Goal: Task Accomplishment & Management: Use online tool/utility

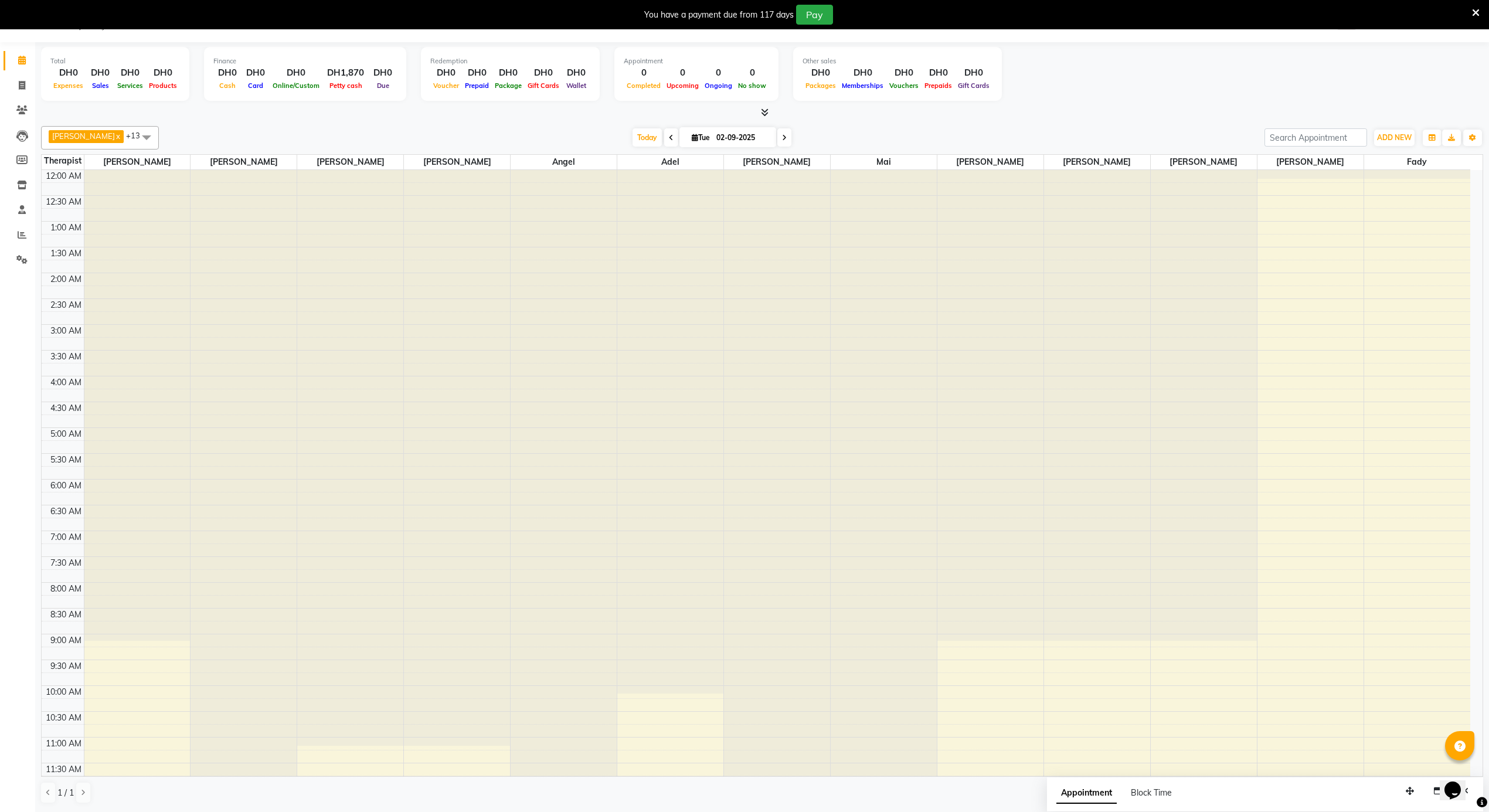
scroll to position [393, 0]
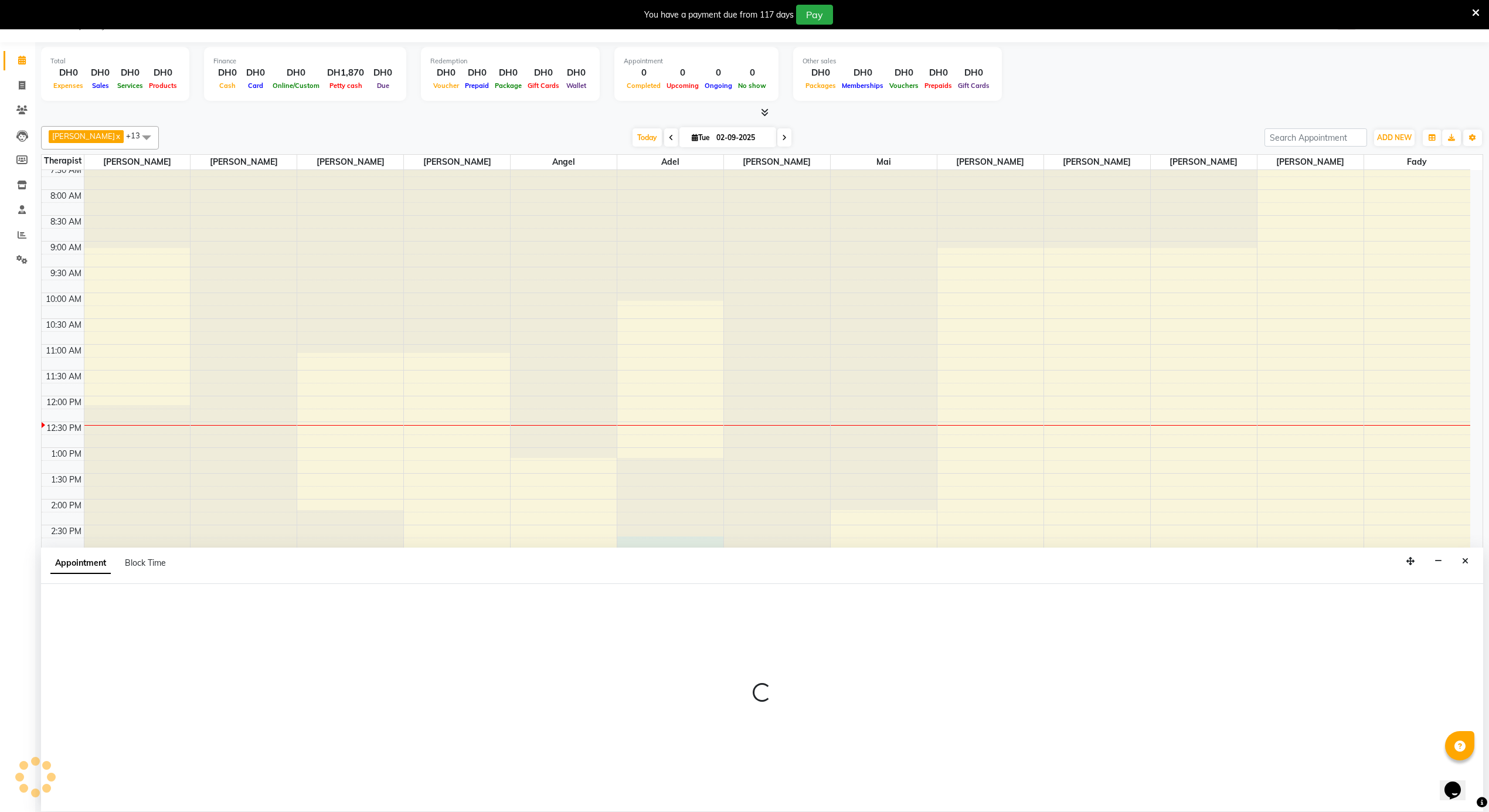
select select "43429"
select select "870"
select select "tentative"
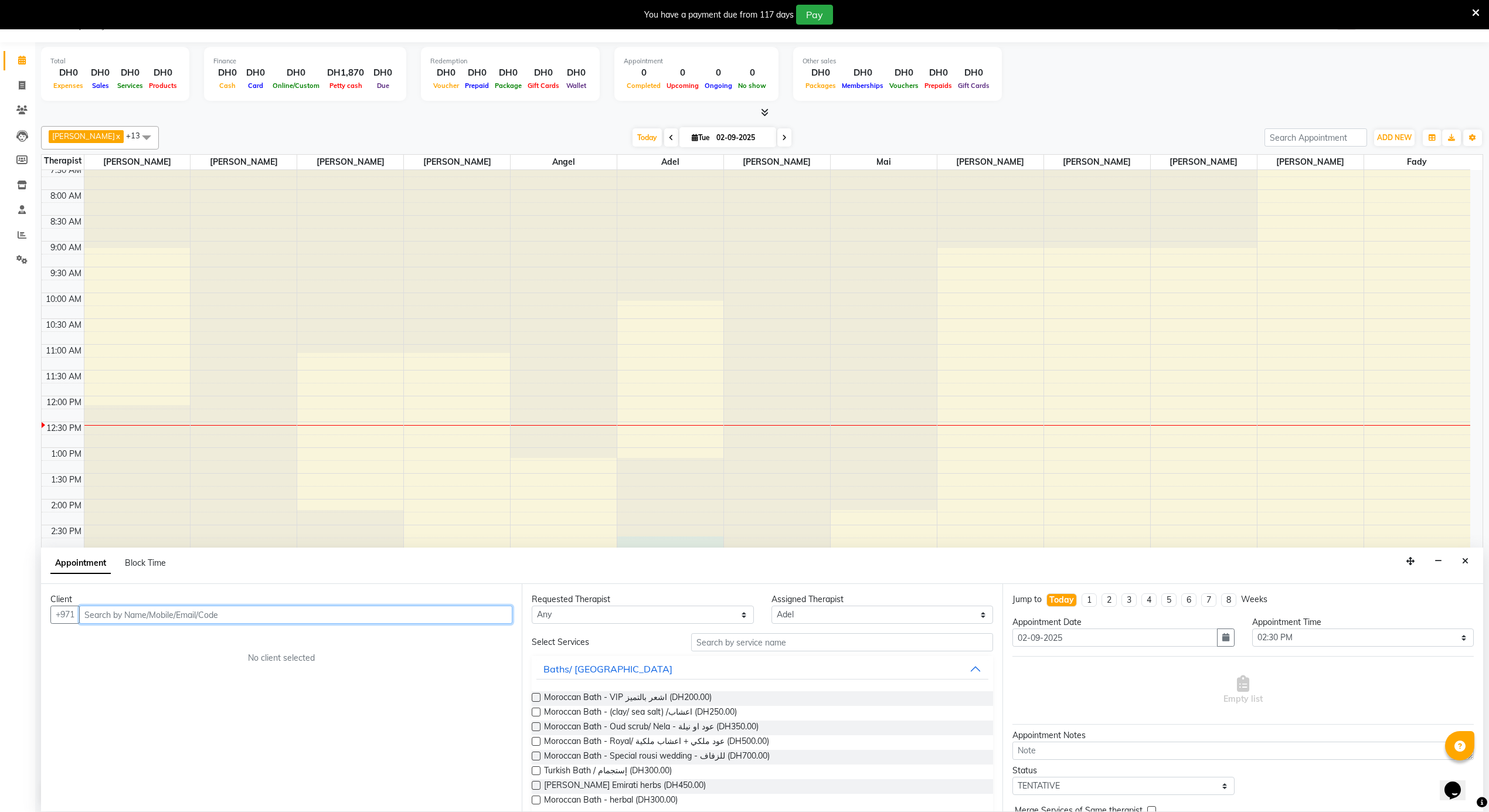
click at [138, 611] on input "text" at bounding box center [296, 614] width 433 height 18
click at [163, 645] on span "6882547" at bounding box center [147, 639] width 41 height 12
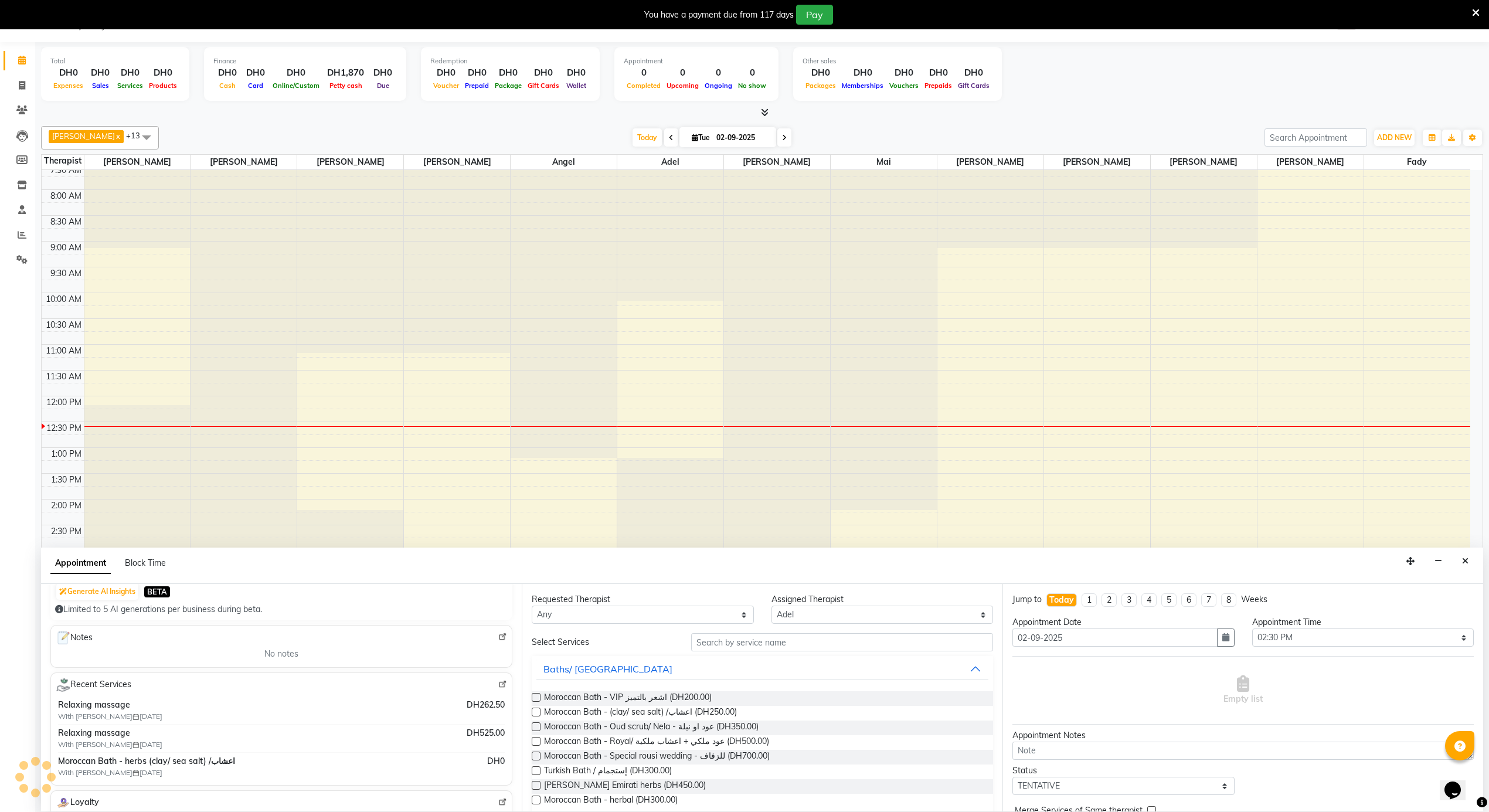
scroll to position [156, 0]
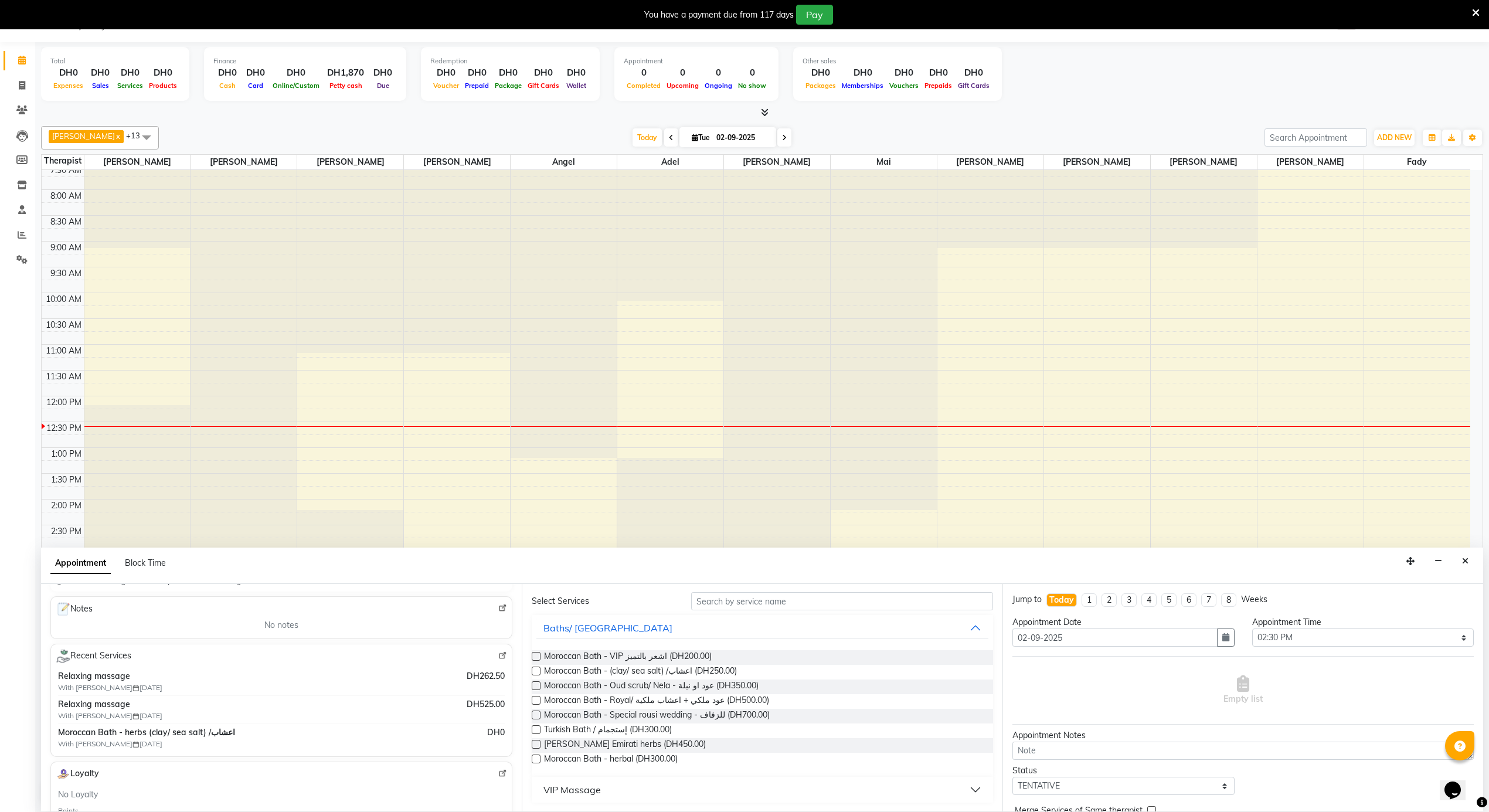
type input "566882547"
click at [566, 793] on div "VIP Massage" at bounding box center [573, 789] width 58 height 14
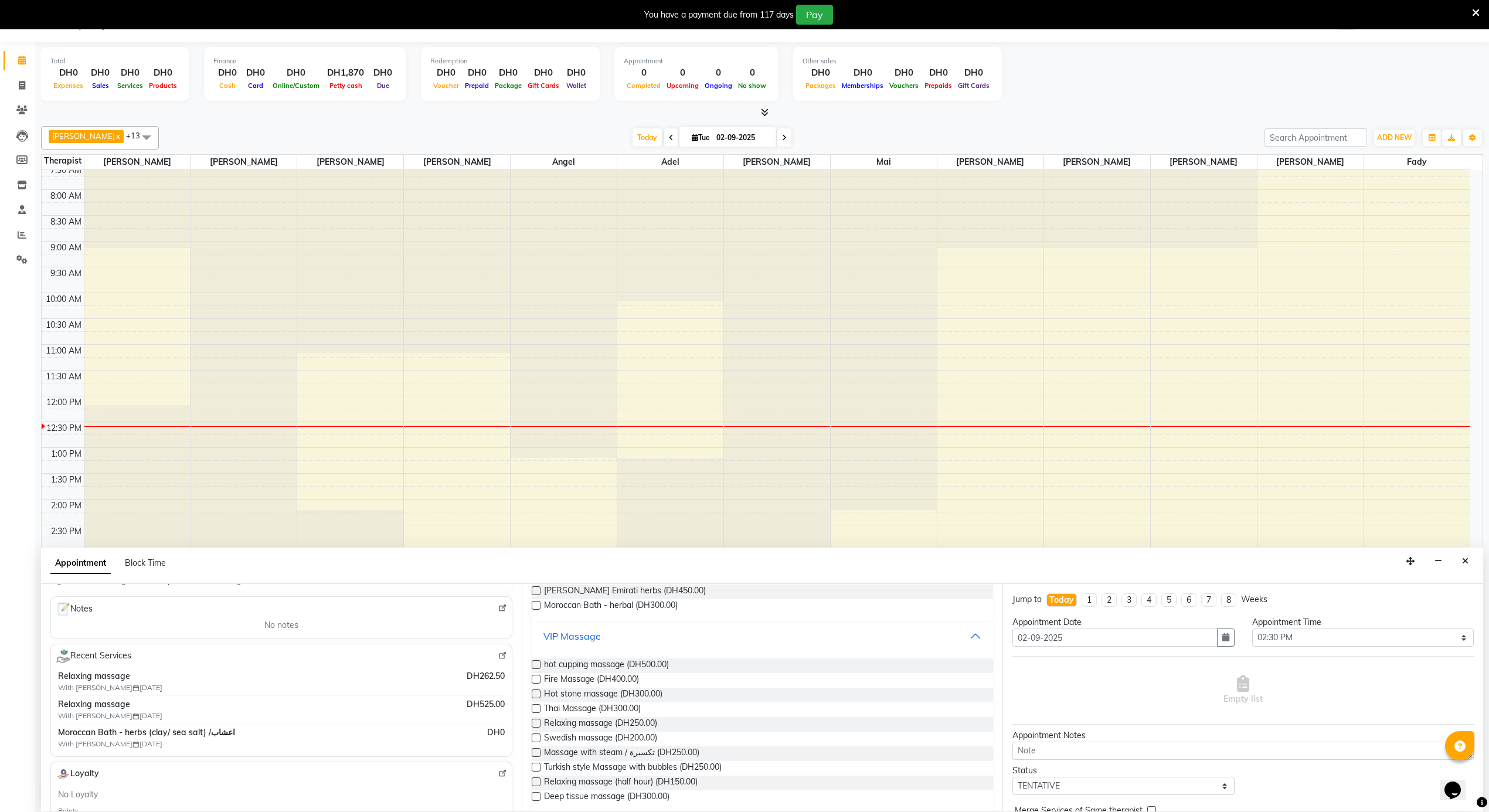
scroll to position [198, 0]
drag, startPoint x: 650, startPoint y: 718, endPoint x: 692, endPoint y: 712, distance: 42.4
click at [650, 718] on span "Relaxing massage (DH250.00)" at bounding box center [600, 721] width 113 height 15
checkbox input "false"
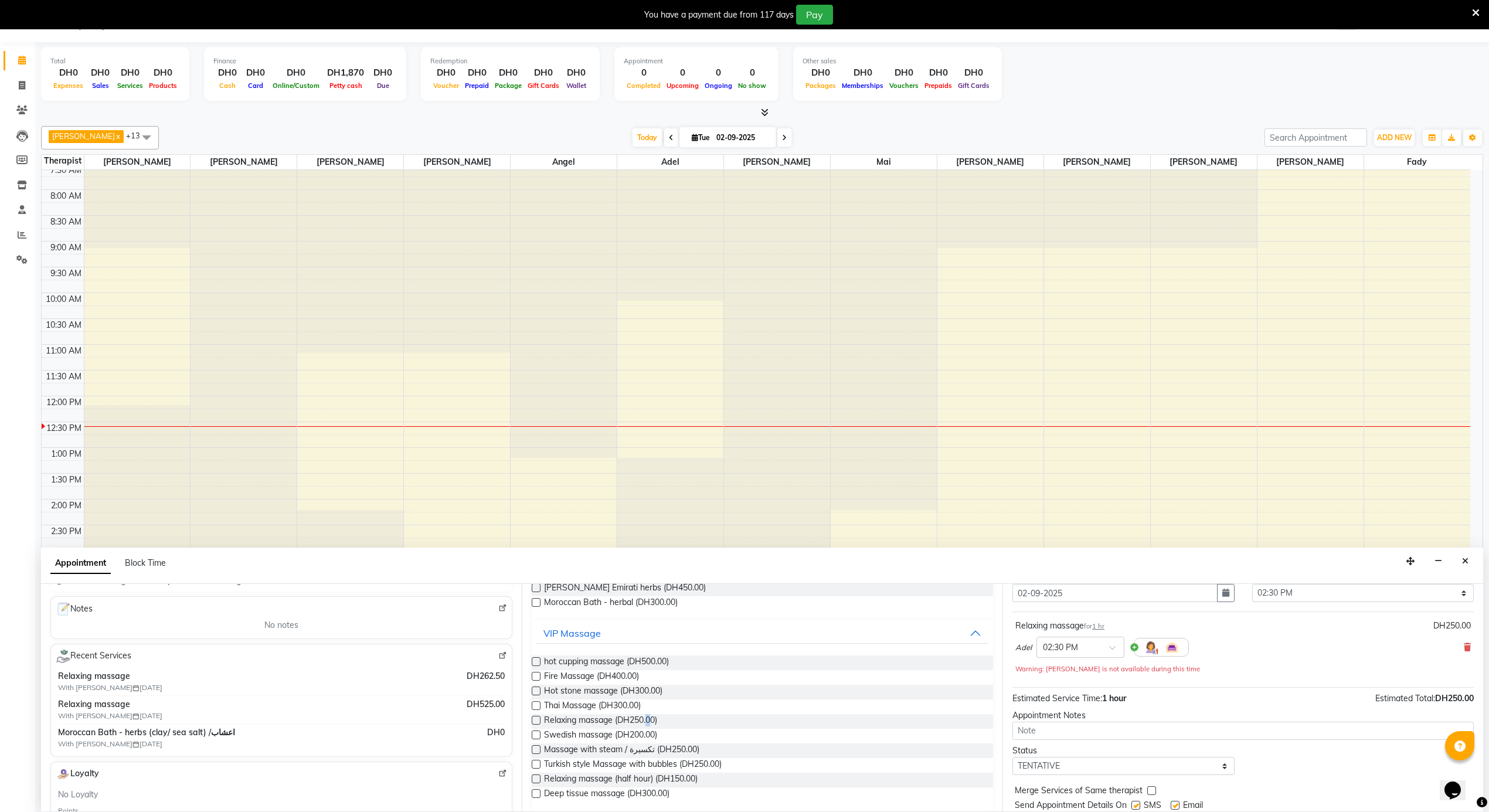
scroll to position [83, 0]
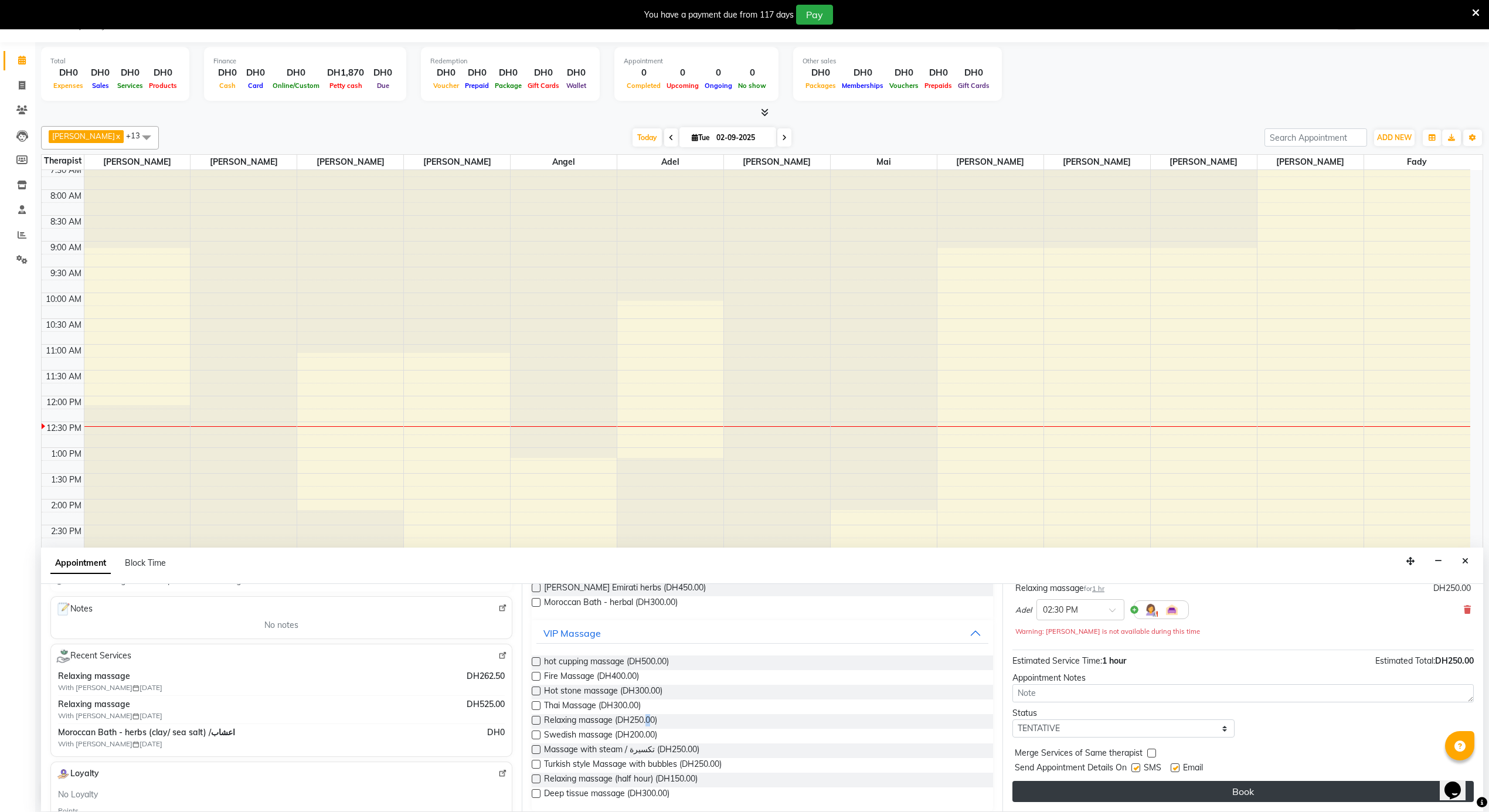
click at [1175, 788] on button "Book" at bounding box center [1242, 791] width 461 height 21
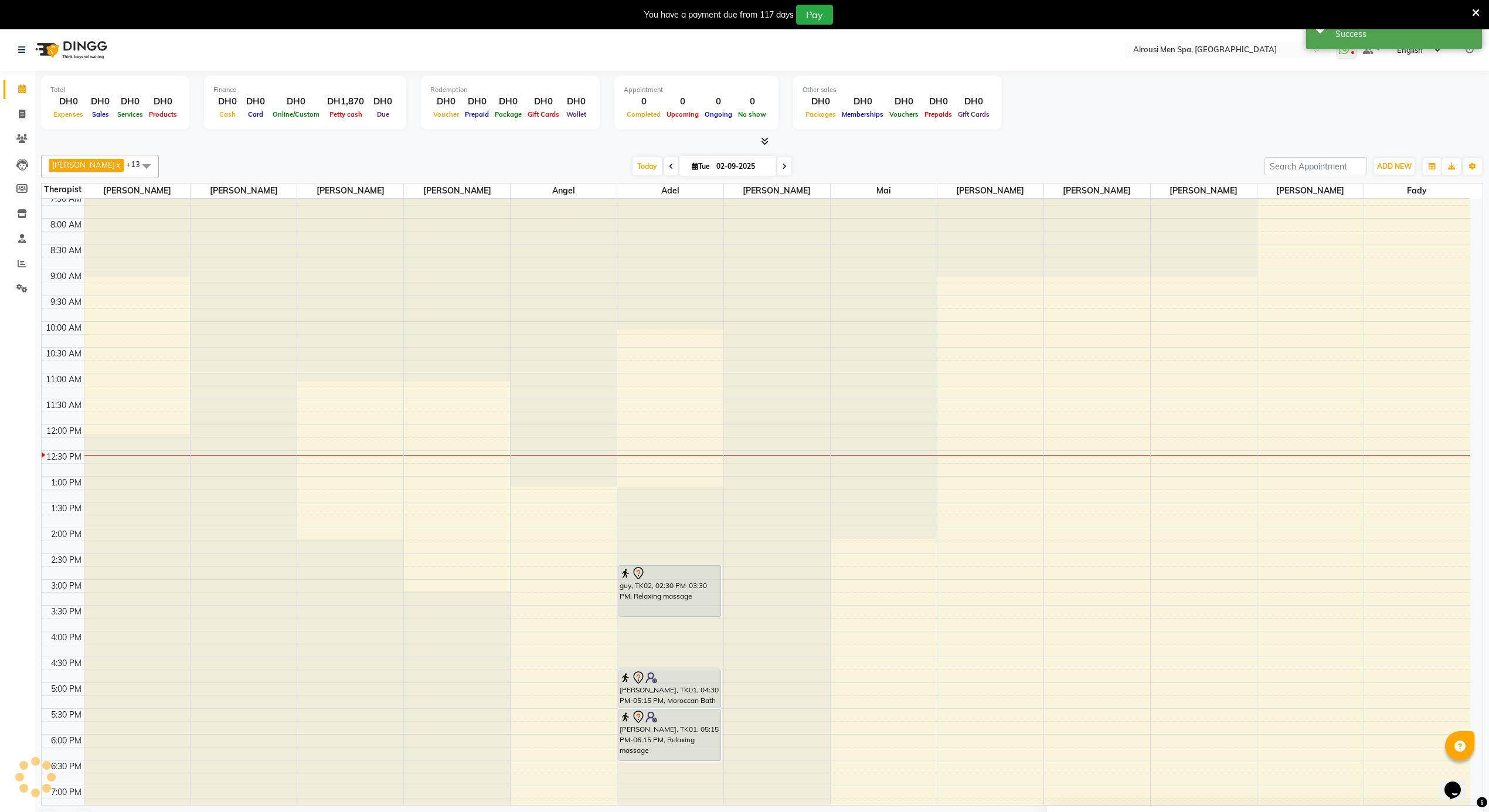
scroll to position [0, 0]
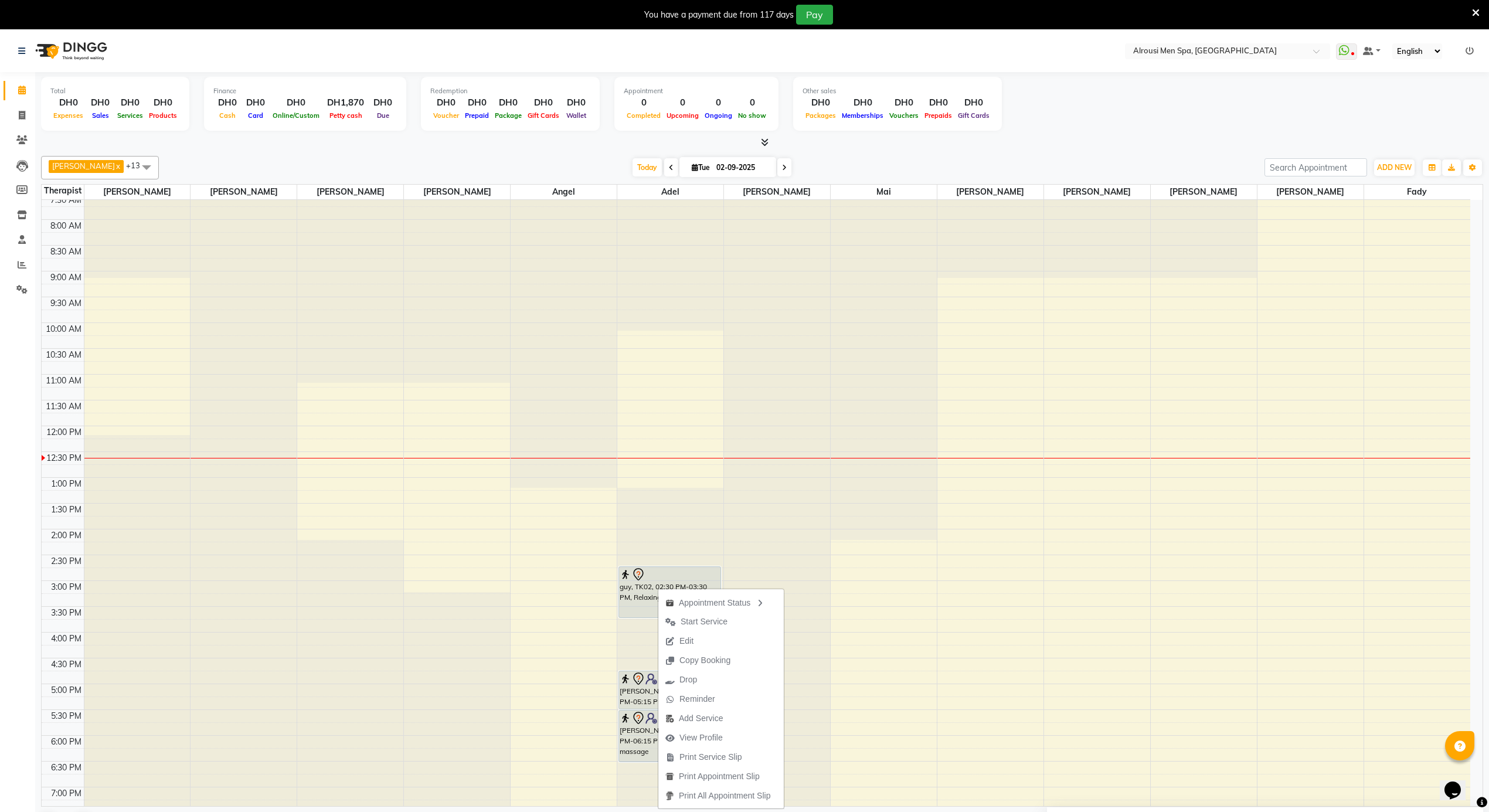
click at [688, 640] on span "Edit" at bounding box center [686, 641] width 14 height 12
select select "tentative"
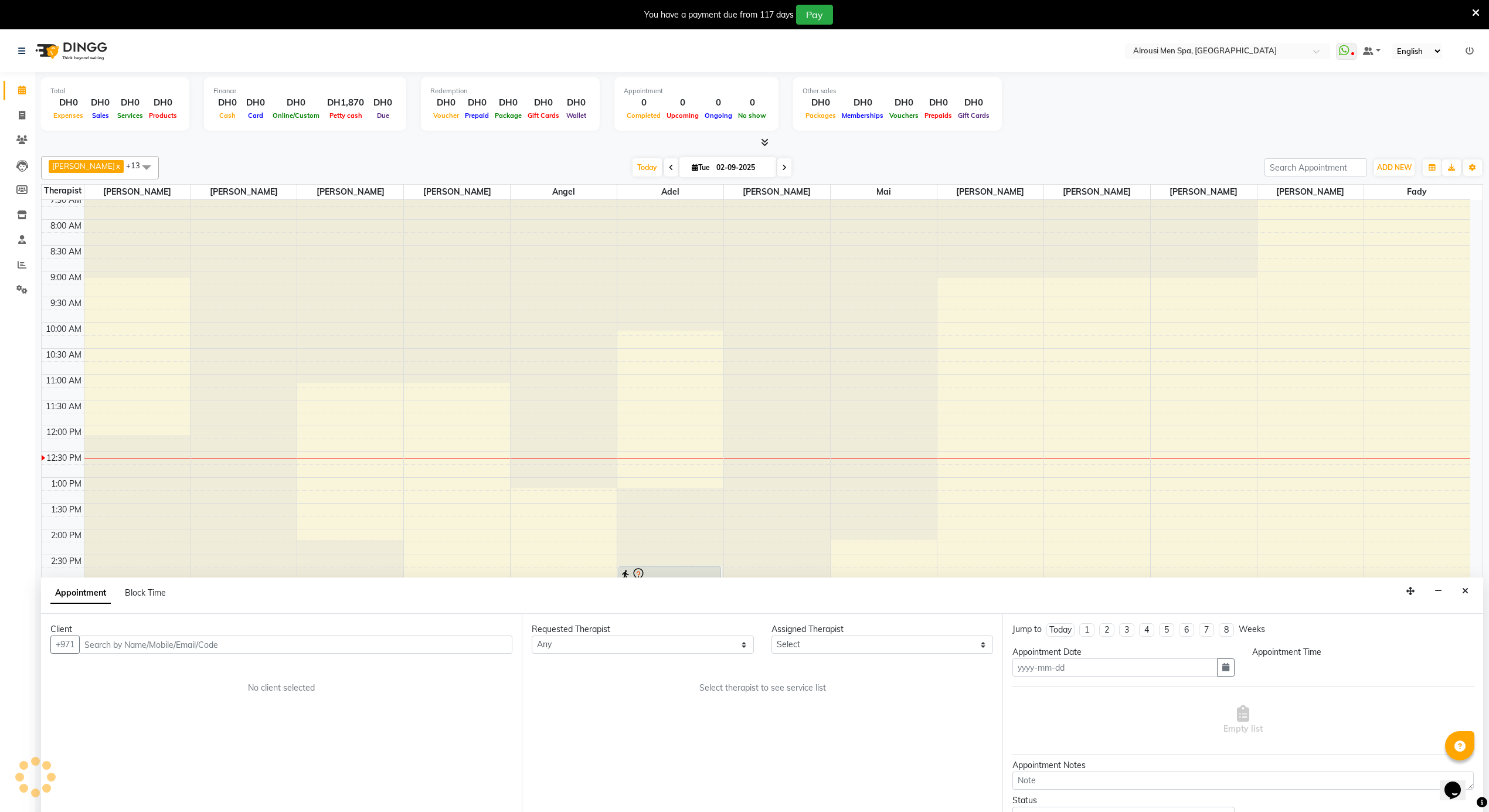
type input "02-09-2025"
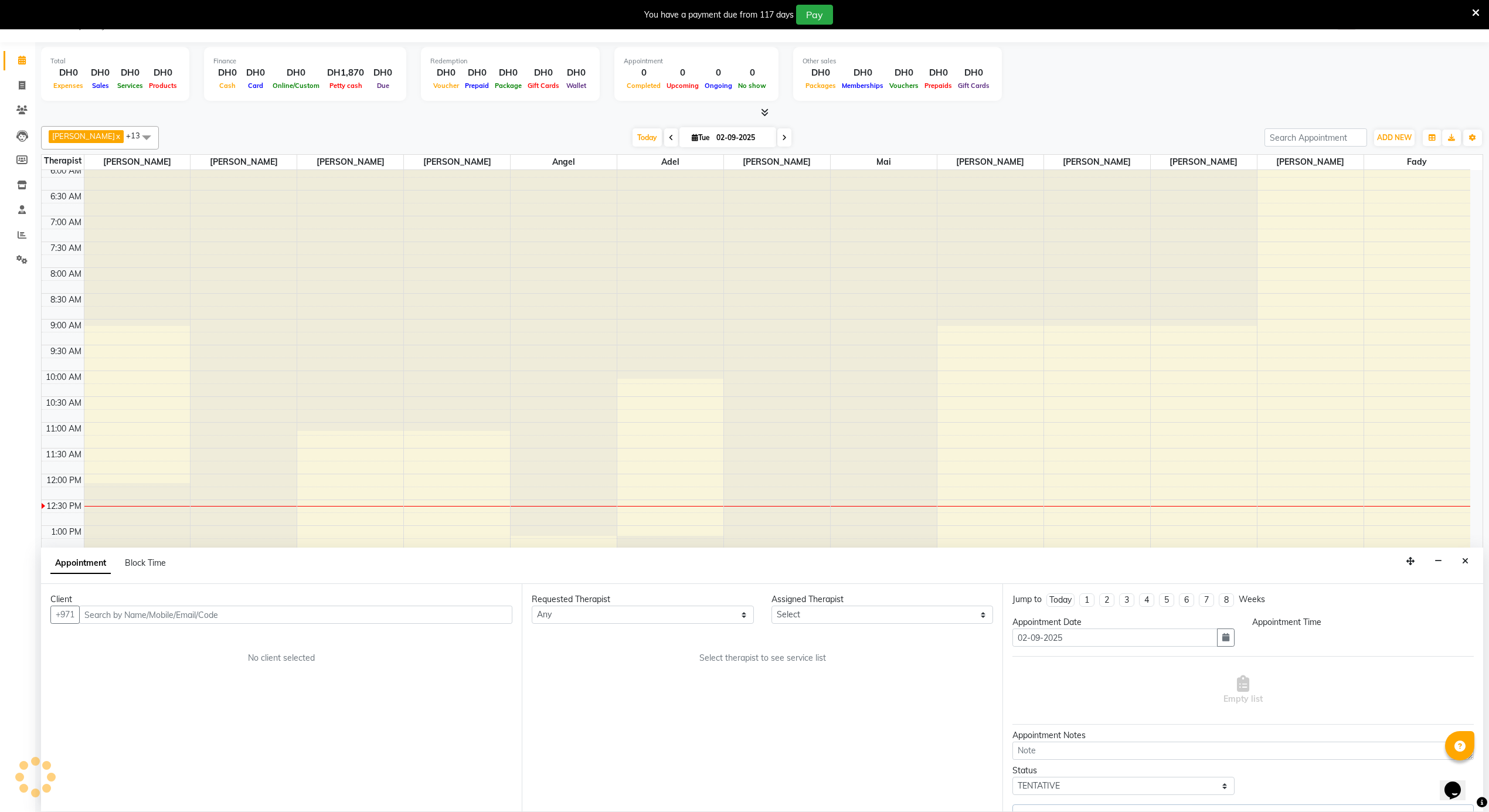
select select "870"
select select "43429"
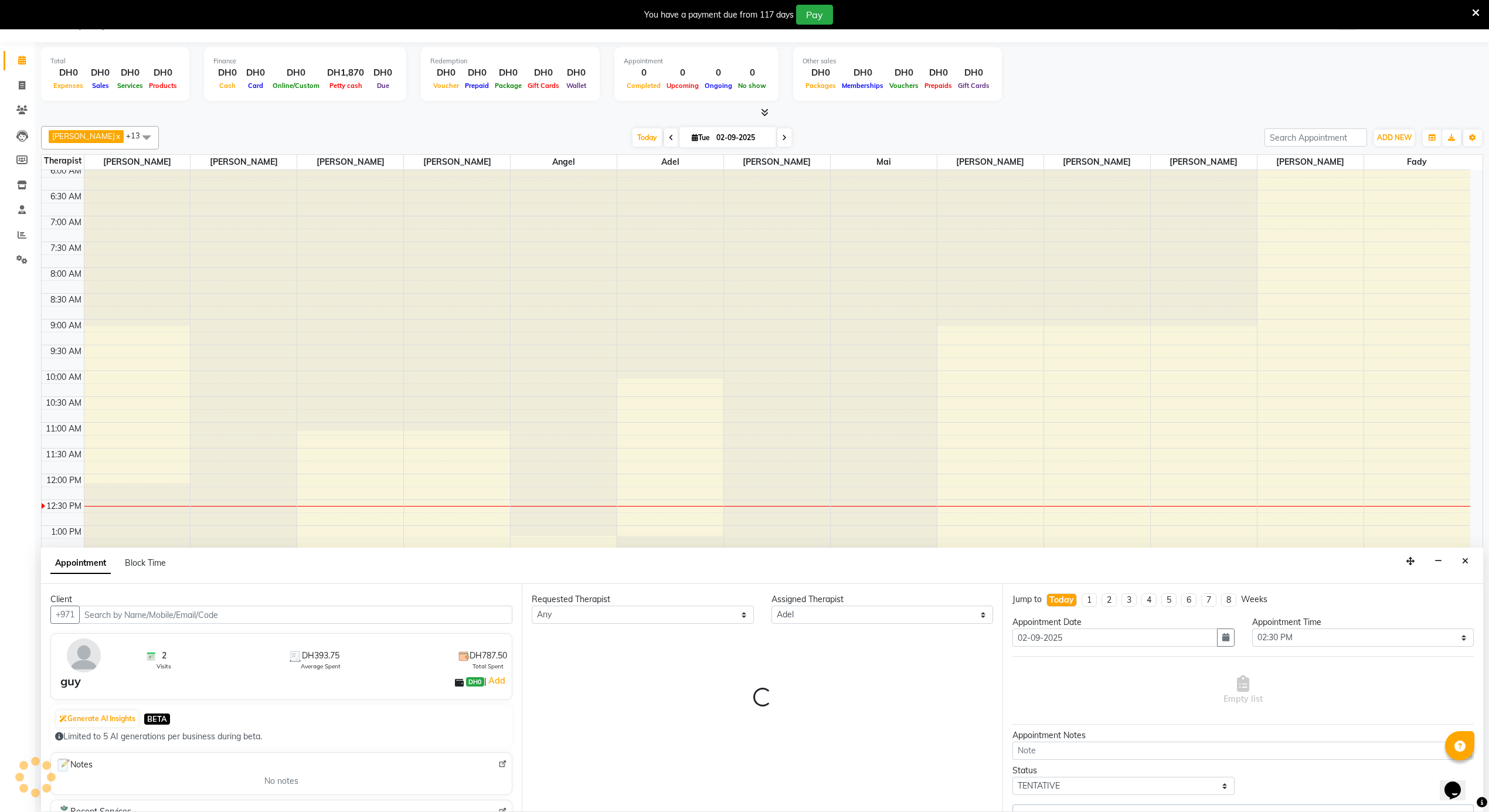
scroll to position [629, 0]
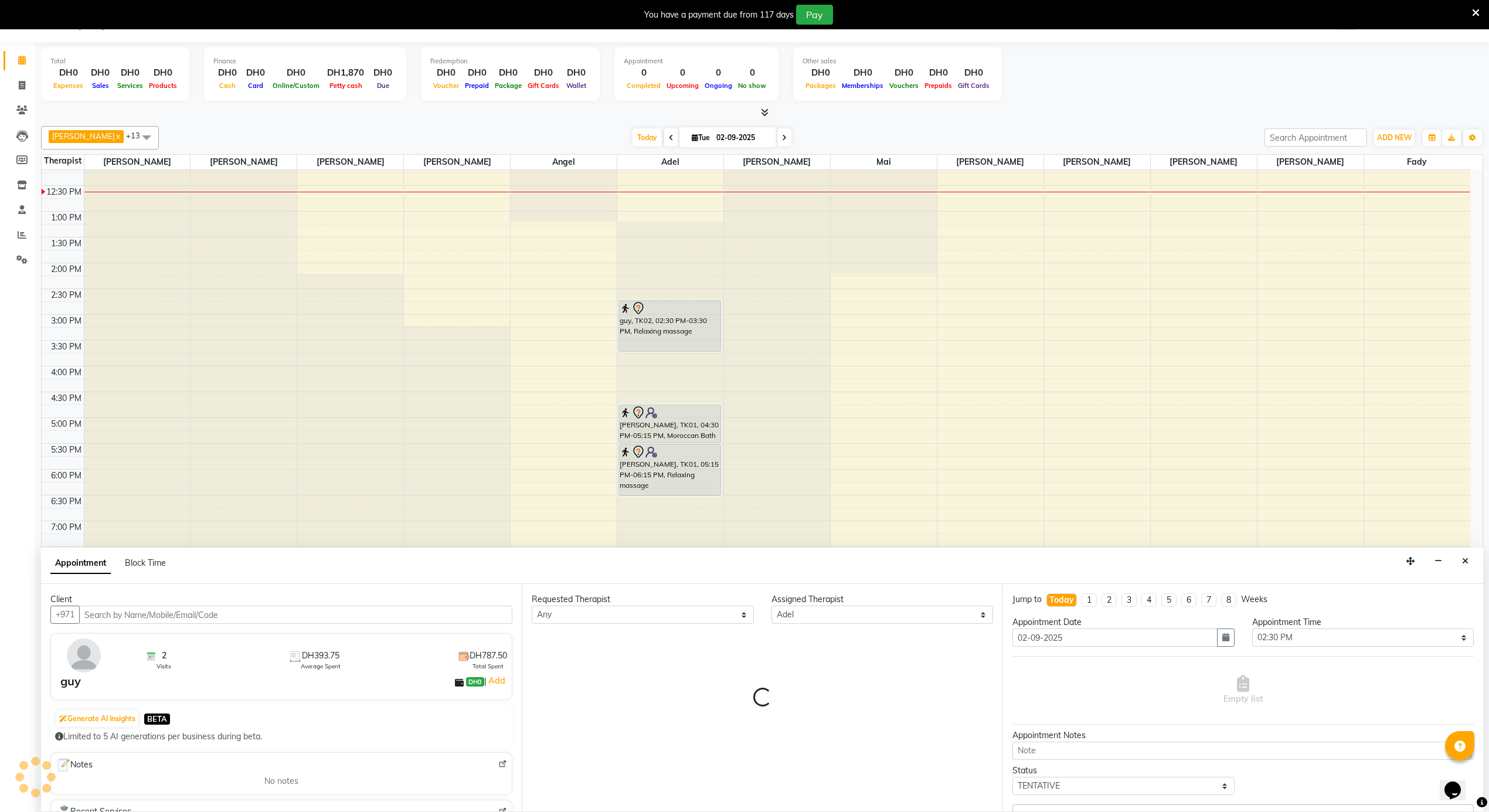
select select "2785"
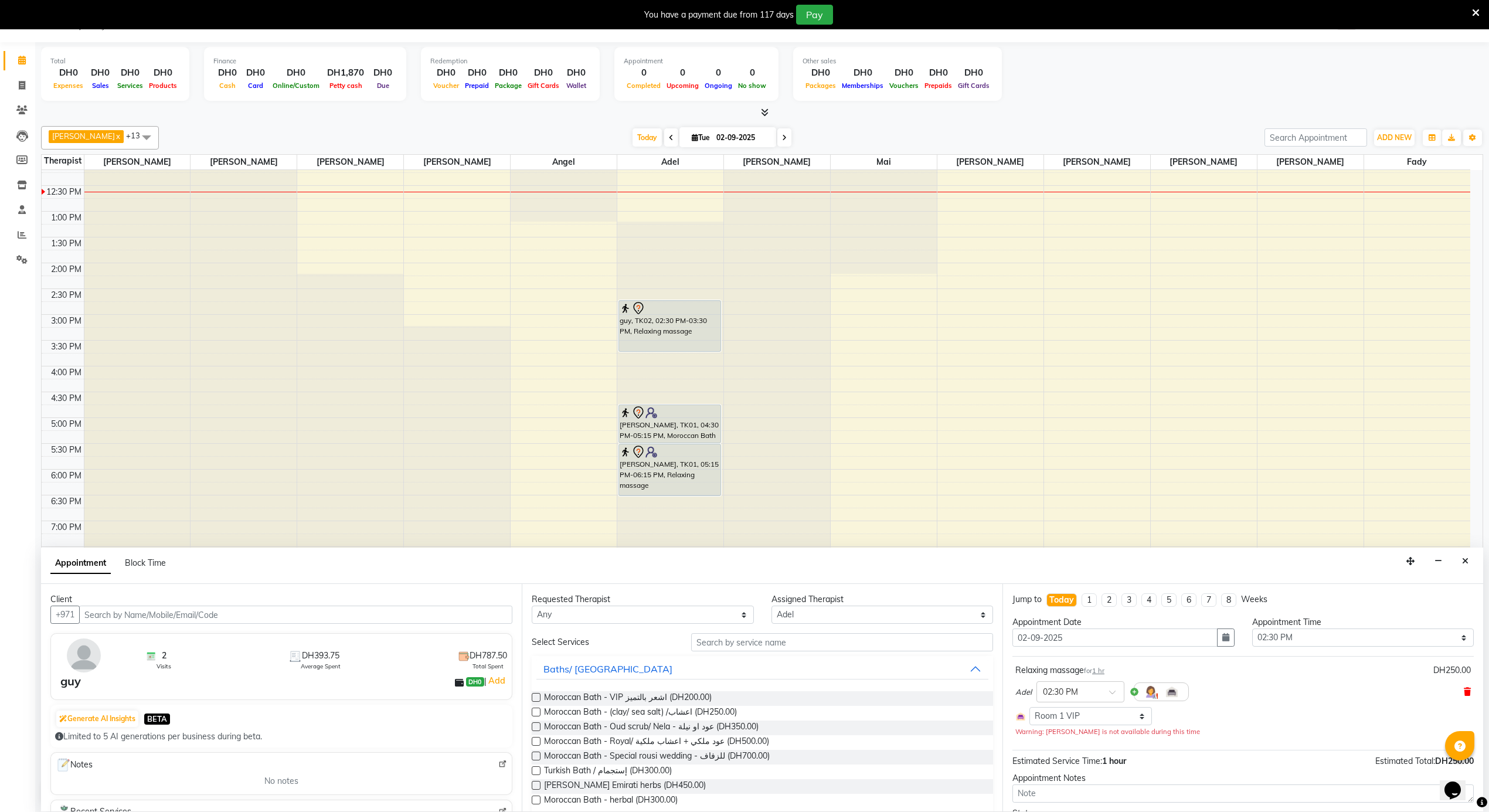
click at [1464, 693] on icon at bounding box center [1467, 691] width 7 height 9
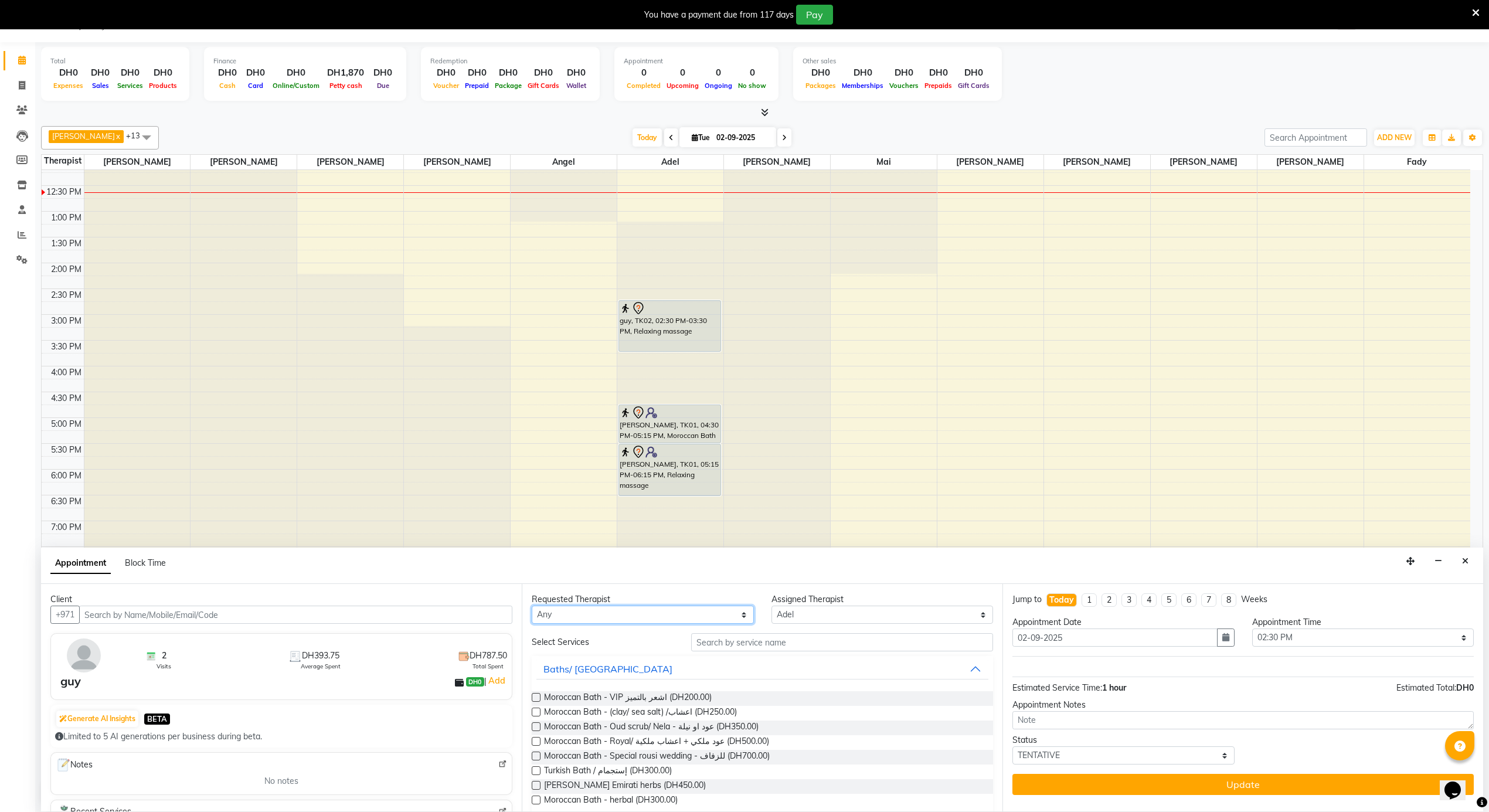
click at [566, 613] on select "Any [PERSON_NAME] [PERSON_NAME] [PERSON_NAME] [PERSON_NAME] Mai [PERSON_NAME] […" at bounding box center [643, 614] width 222 height 18
select select "38897"
click at [532, 606] on select "Any [PERSON_NAME] [PERSON_NAME] [PERSON_NAME] [PERSON_NAME] Mai [PERSON_NAME] […" at bounding box center [643, 614] width 222 height 18
select select "38897"
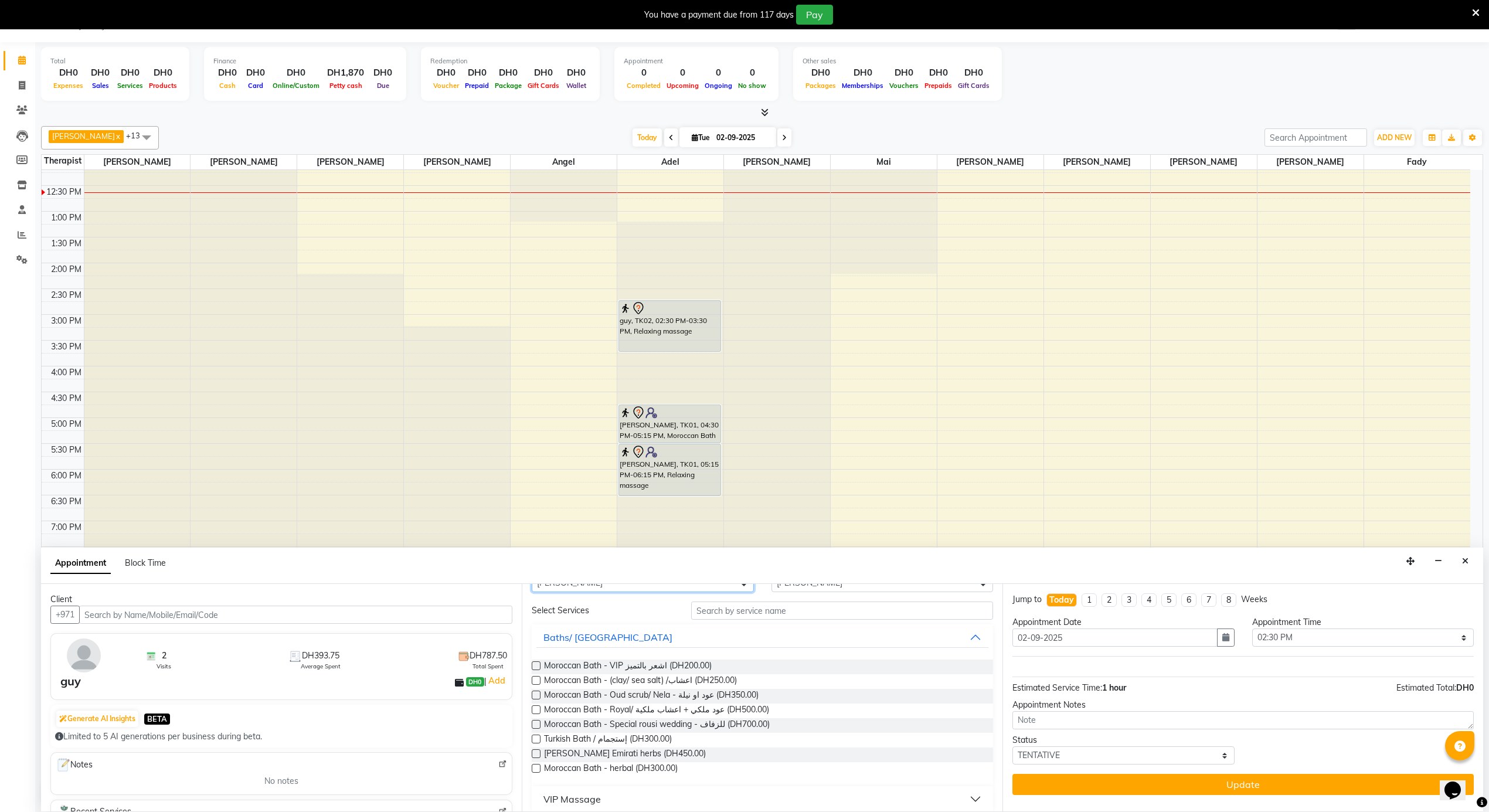
scroll to position [41, 0]
click at [580, 782] on button "VIP Massage" at bounding box center [762, 789] width 452 height 21
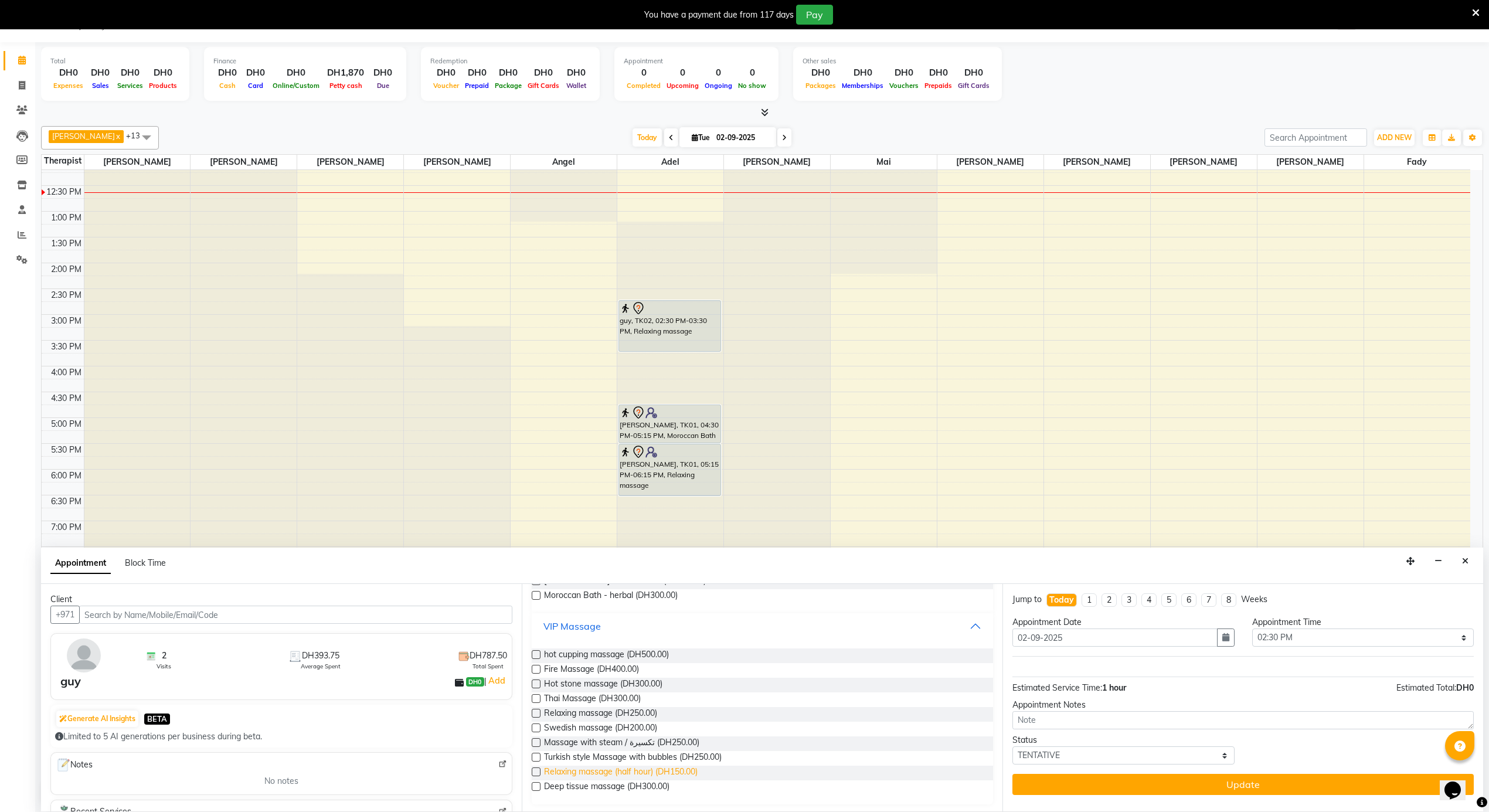
scroll to position [206, 0]
click at [650, 715] on span "Relaxing massage (DH250.00)" at bounding box center [600, 712] width 113 height 15
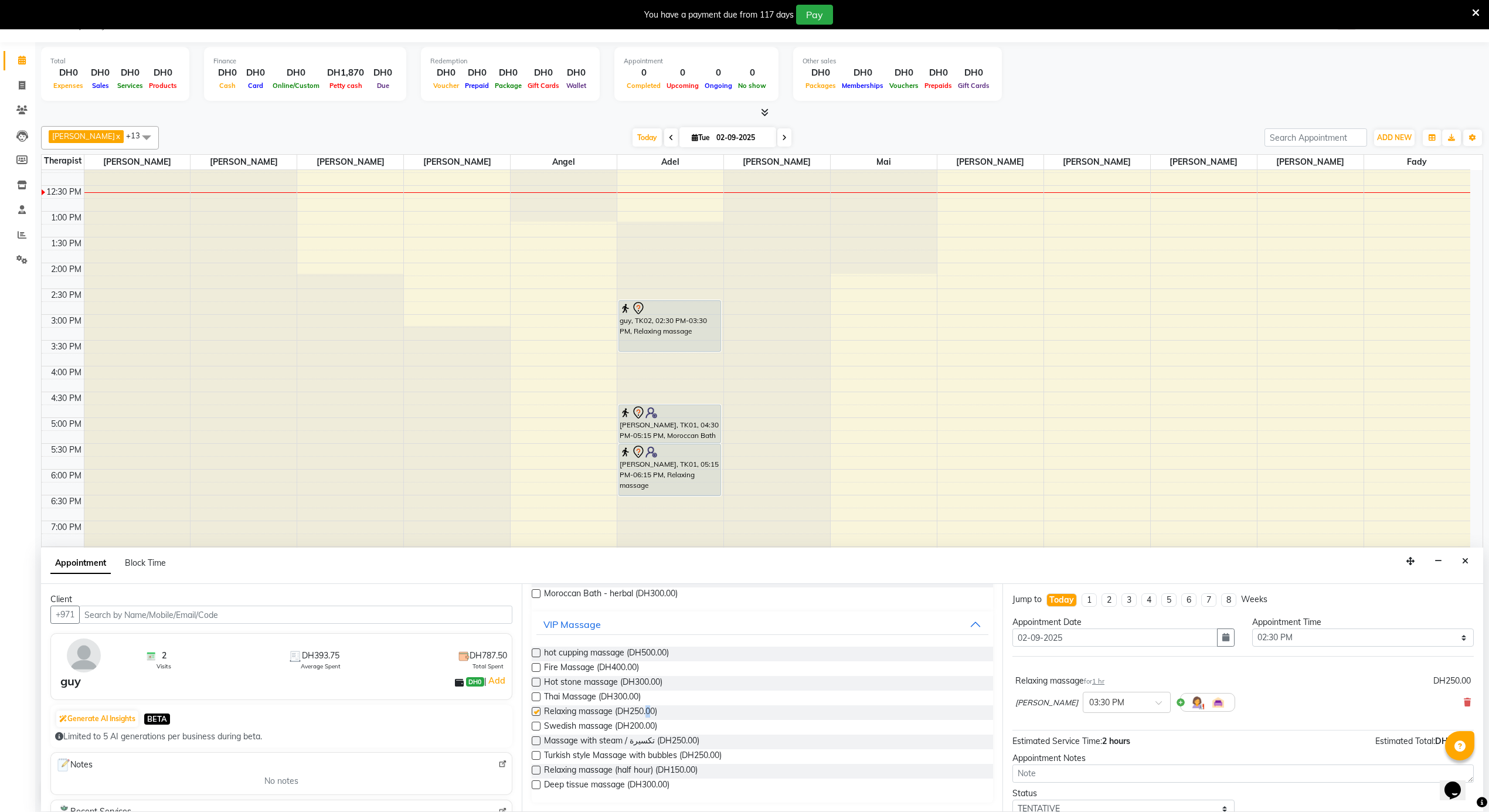
checkbox input "false"
click at [1086, 710] on div "× 03:30 PM" at bounding box center [1126, 702] width 88 height 21
click at [1084, 726] on div "02:30 PM" at bounding box center [1127, 715] width 87 height 22
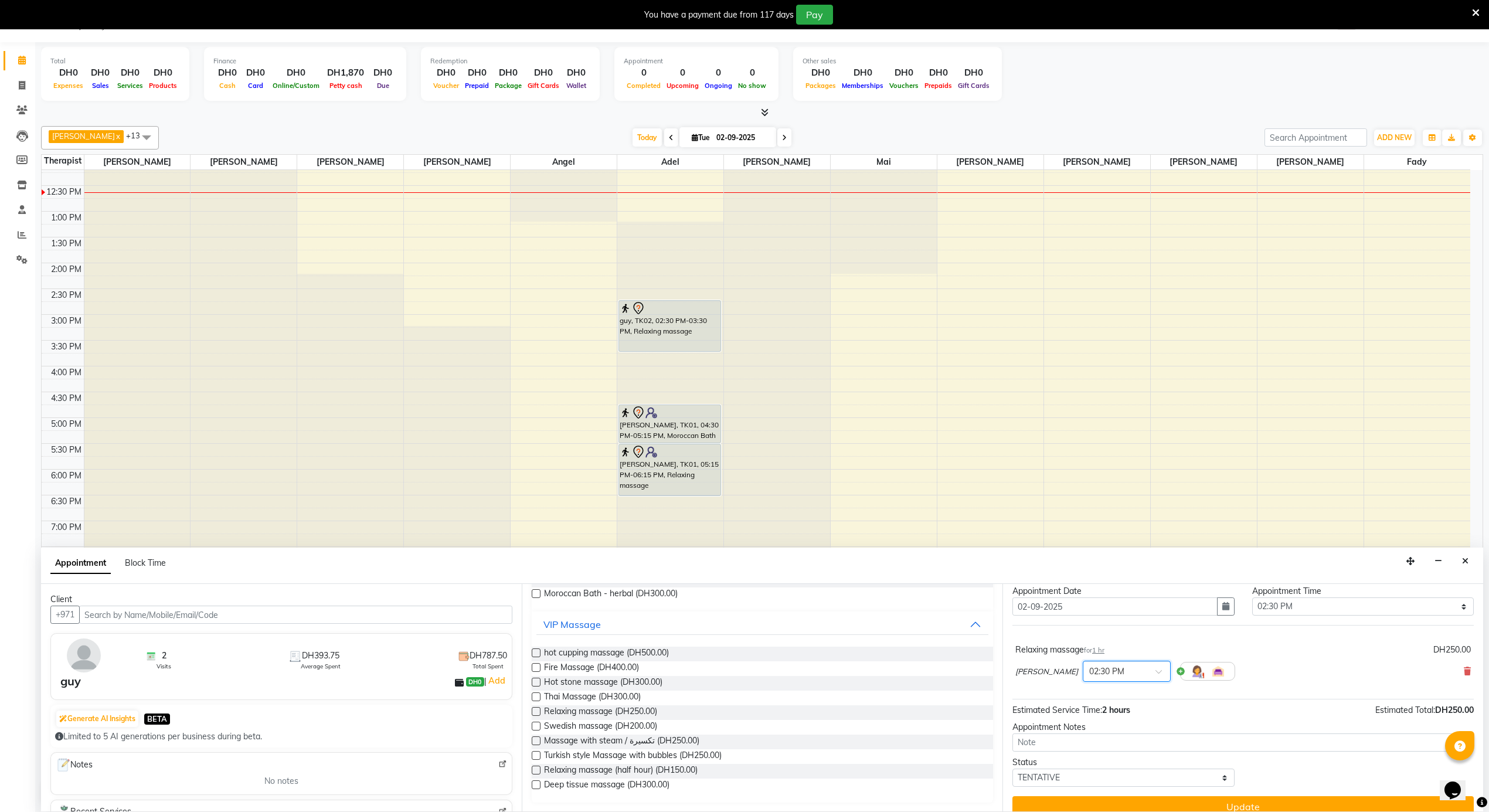
scroll to position [47, 0]
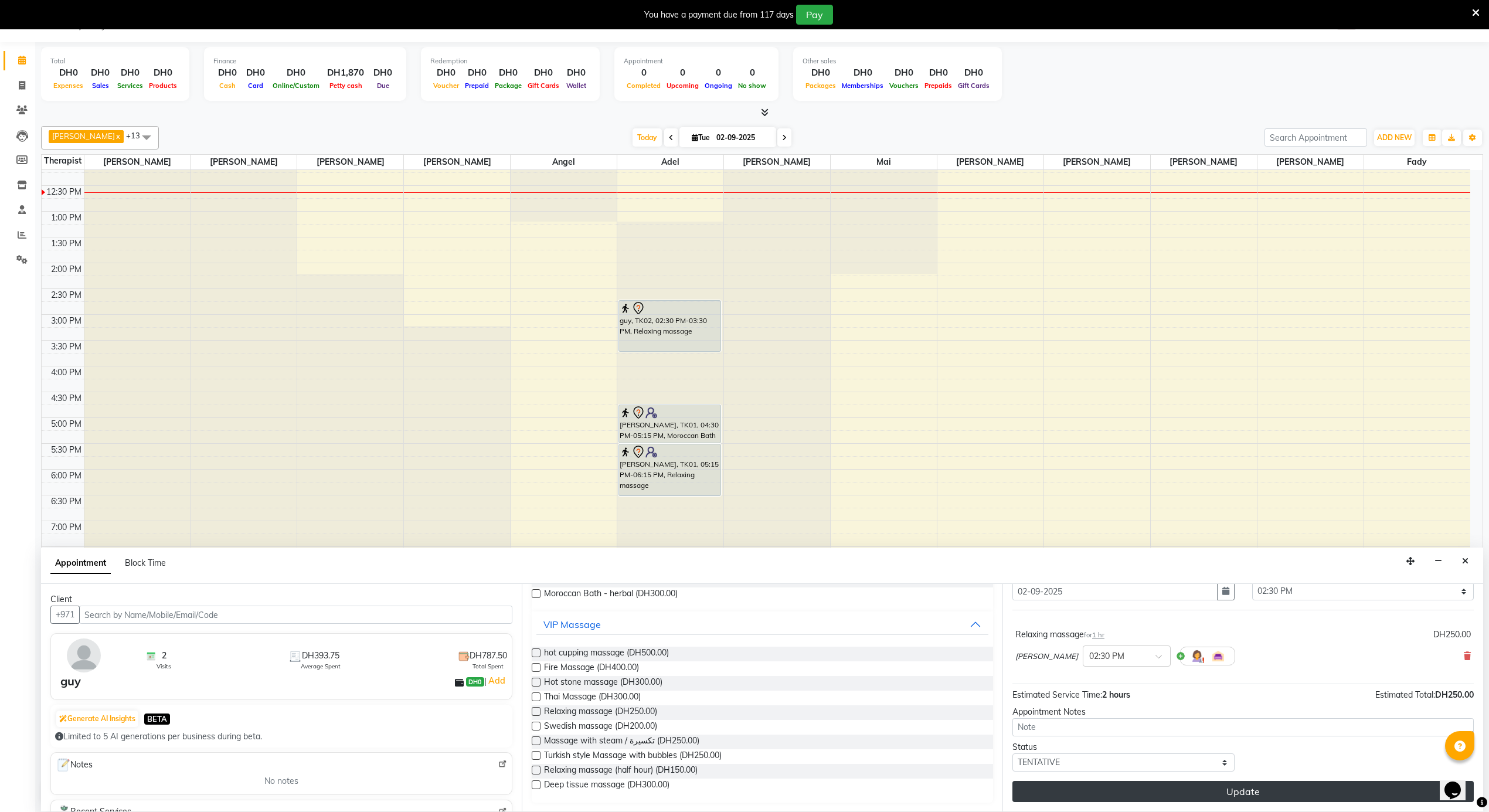
click at [1182, 798] on button "Update" at bounding box center [1242, 791] width 461 height 21
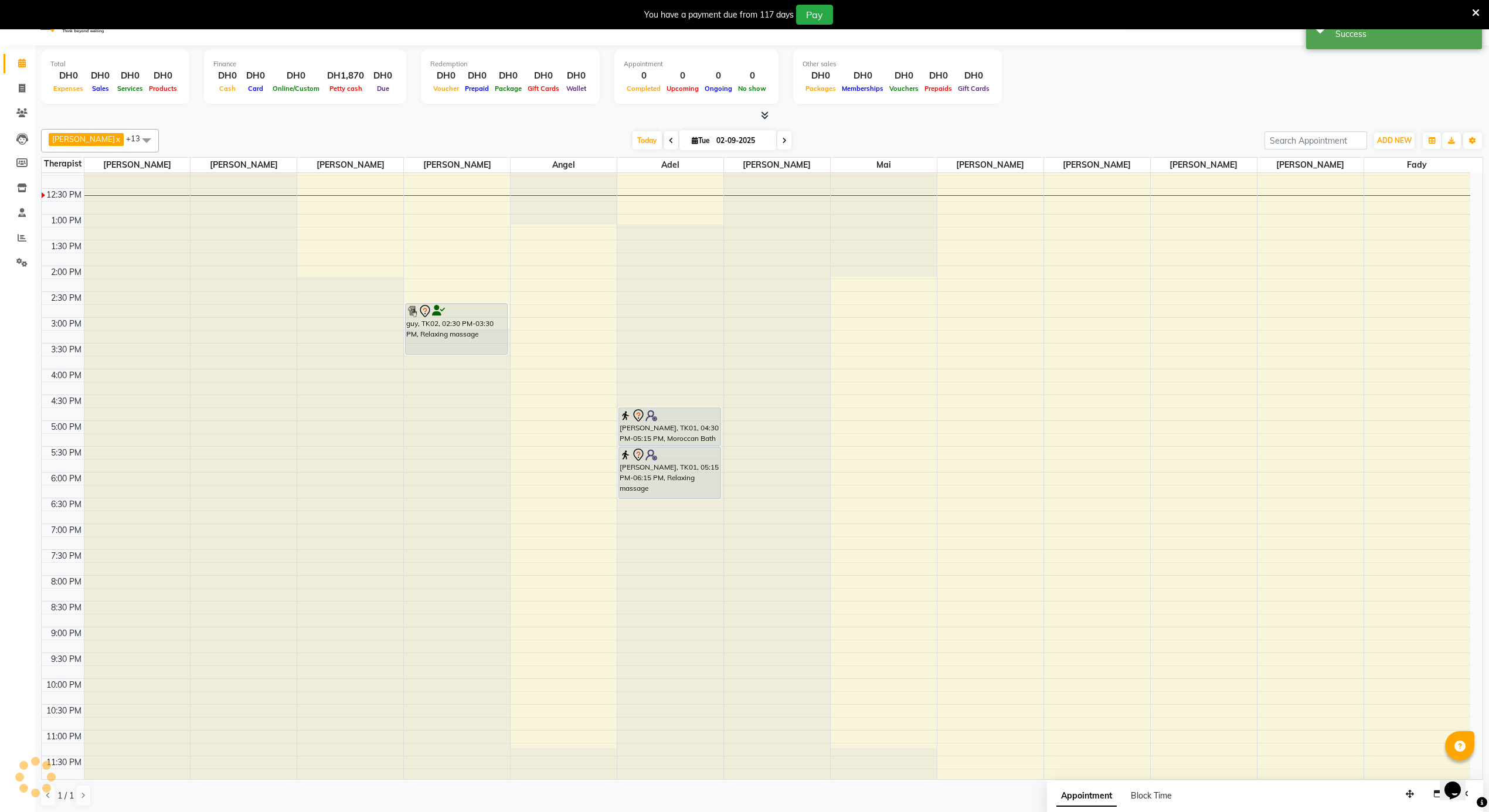
scroll to position [0, 0]
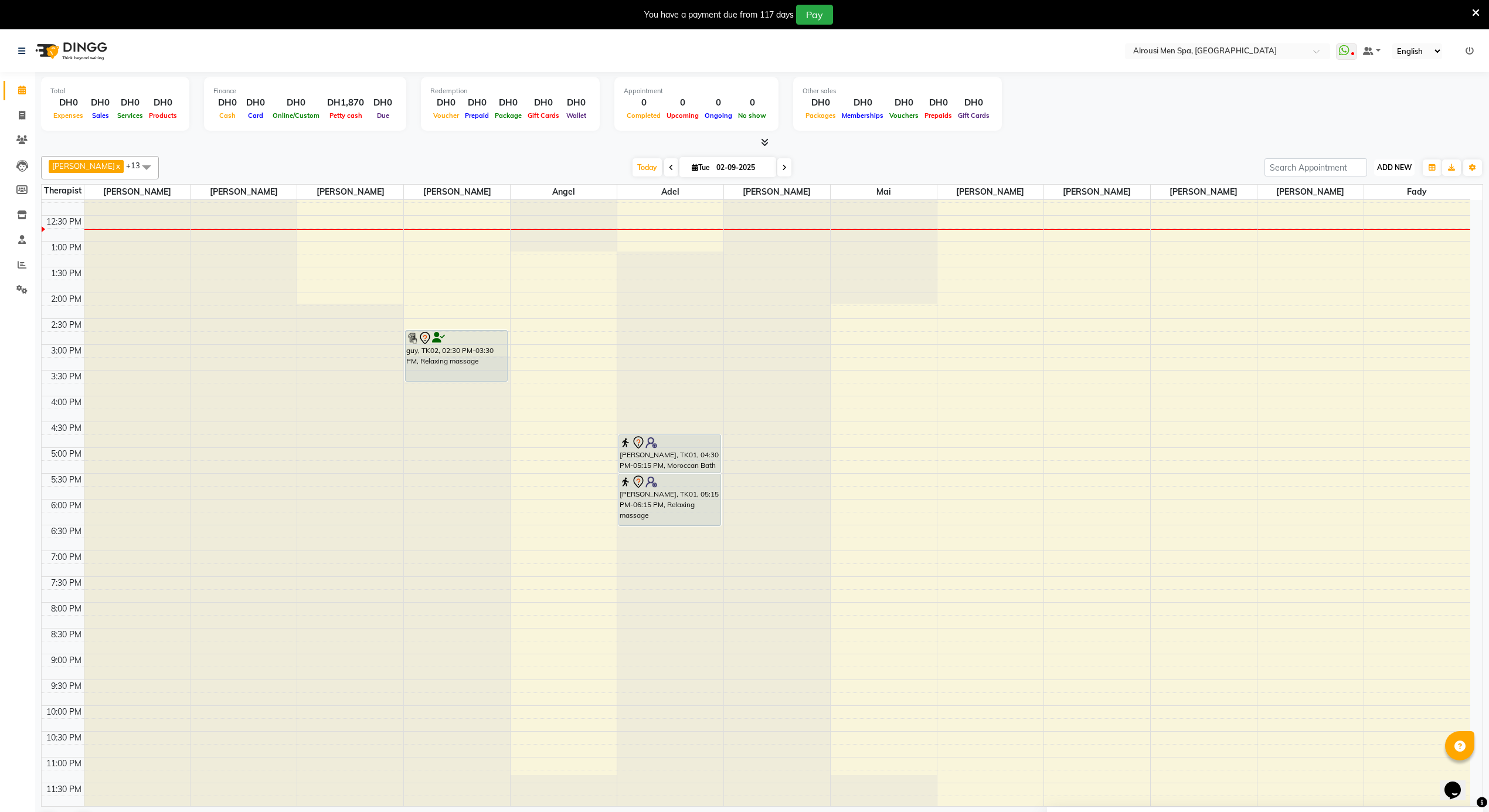
click at [1398, 165] on span "ADD NEW" at bounding box center [1394, 166] width 34 height 9
click at [1365, 222] on link "Add Expense" at bounding box center [1368, 221] width 93 height 16
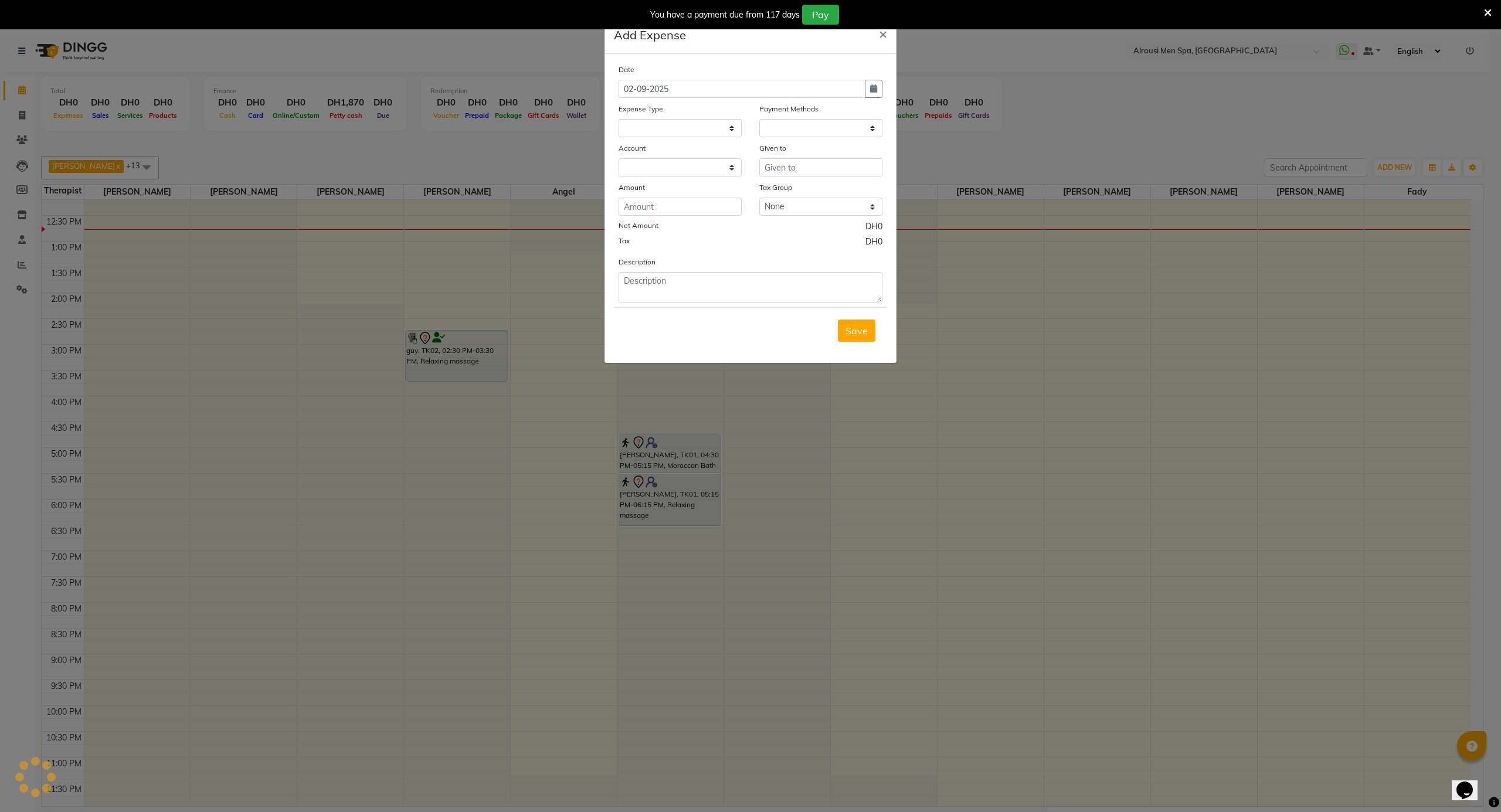
select select
select select "1"
select select "4622"
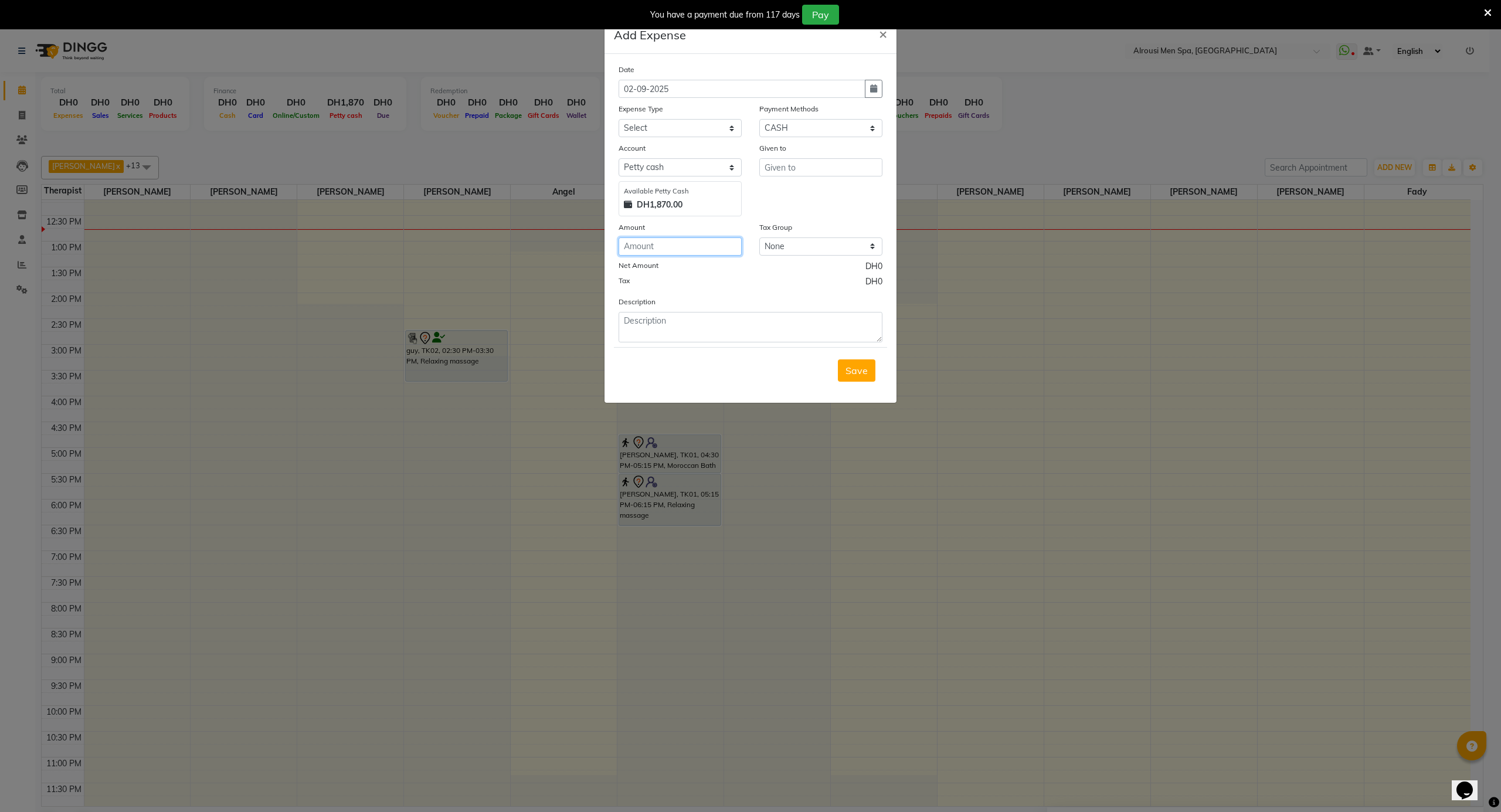
click at [692, 249] on input "number" at bounding box center [680, 246] width 123 height 18
type input "20"
click at [671, 125] on select "Select [PERSON_NAME] Personal abo abdallah services Advance Salary [PERSON_NAME…" at bounding box center [680, 128] width 123 height 18
select select "11422"
click at [619, 119] on select "Select [PERSON_NAME] Personal abo abdallah services Advance Salary [PERSON_NAME…" at bounding box center [680, 128] width 123 height 18
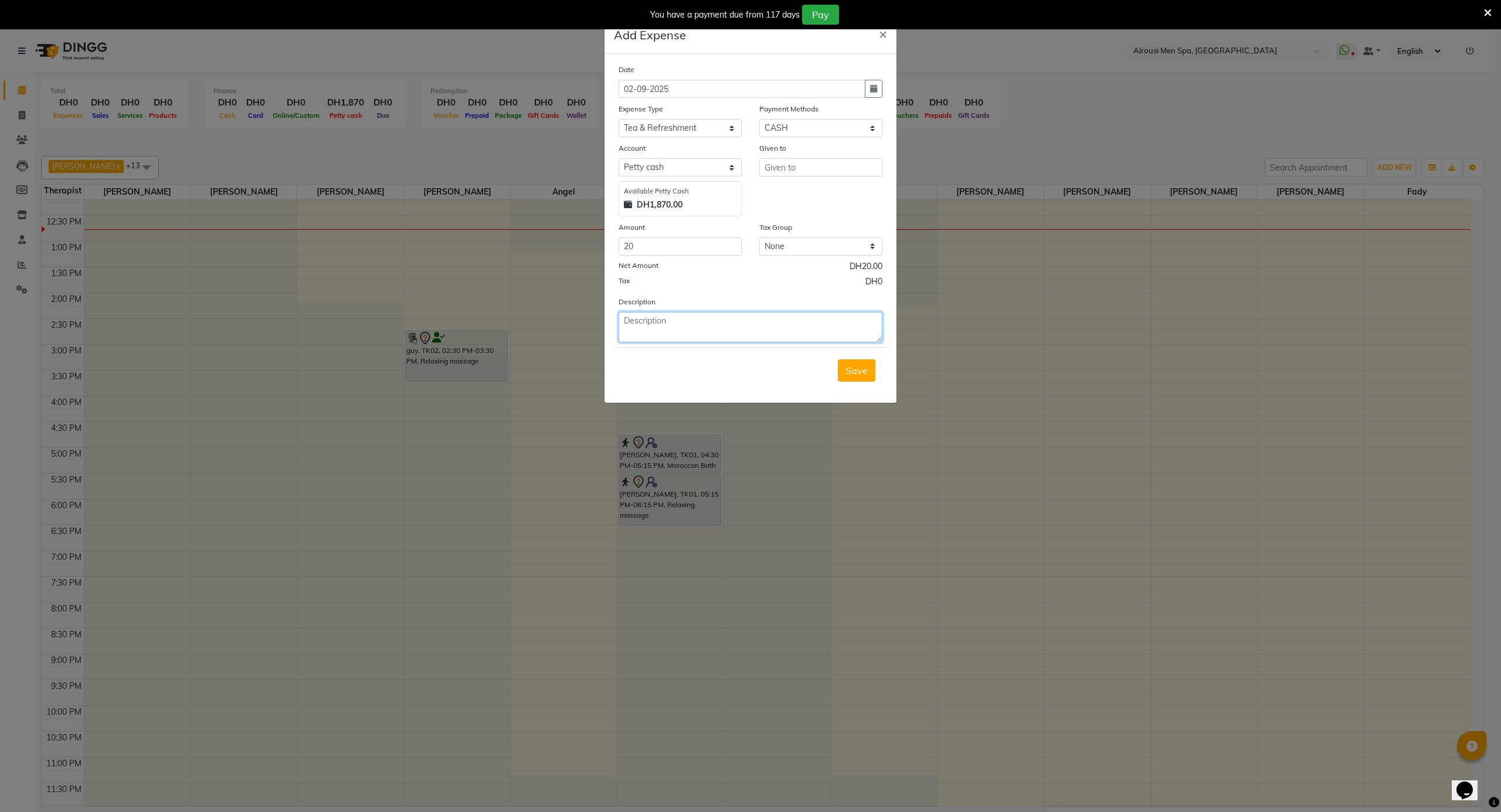
click at [669, 327] on textarea at bounding box center [750, 327] width 264 height 30
type textarea "شاي مغربي"
click at [787, 164] on input "text" at bounding box center [821, 166] width 123 height 18
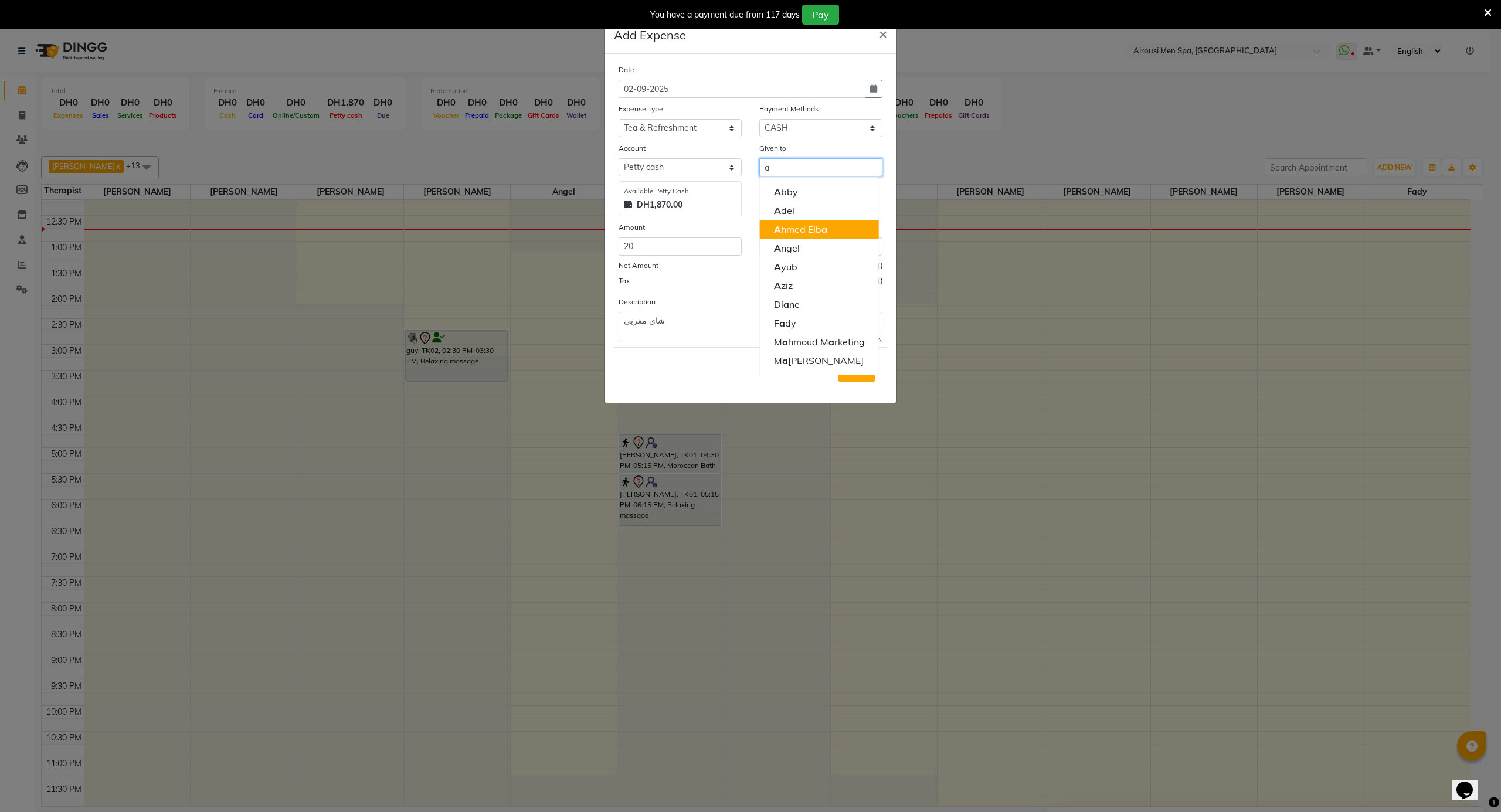
click at [801, 226] on ngb-highlight "A hmed Elb a" at bounding box center [801, 229] width 54 height 12
type input "[PERSON_NAME]"
click at [860, 373] on span "Save" at bounding box center [857, 370] width 23 height 12
